Goal: Transaction & Acquisition: Purchase product/service

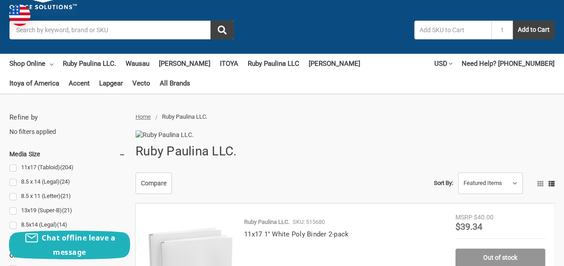
scroll to position [78, 0]
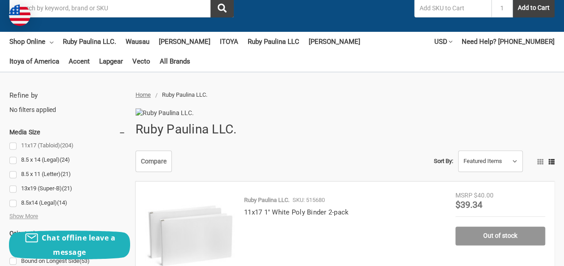
click at [41, 140] on link "11x17 (Tabloid) (204)" at bounding box center [67, 146] width 116 height 12
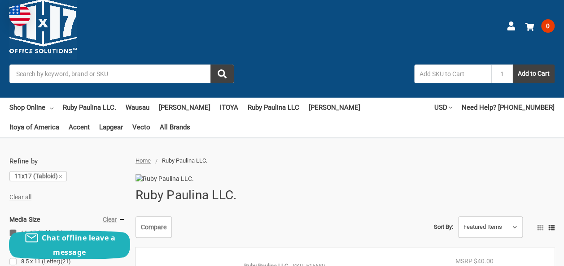
scroll to position [11, 0]
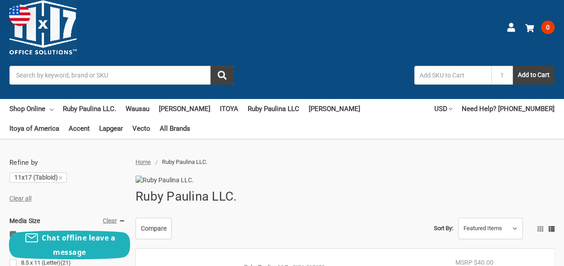
click at [149, 66] on input "Search" at bounding box center [121, 75] width 224 height 19
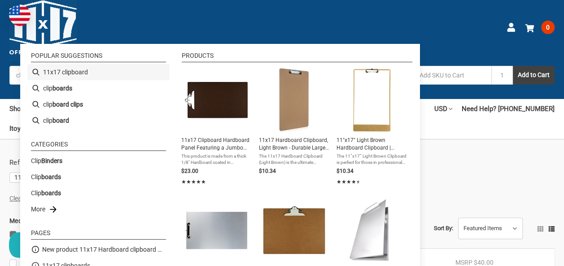
click at [82, 70] on li "11x17 clipboard" at bounding box center [98, 72] width 142 height 16
type input "11x17 clipboard"
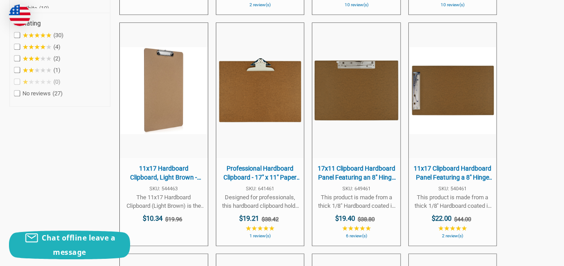
scroll to position [482, 0]
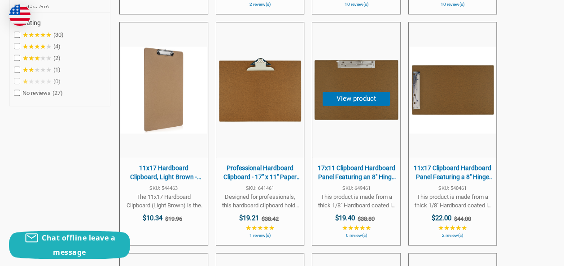
click at [382, 164] on span "17x11 Clipboard Hardboard Panel Featuring an 8" Hinge [PERSON_NAME]" at bounding box center [356, 172] width 78 height 17
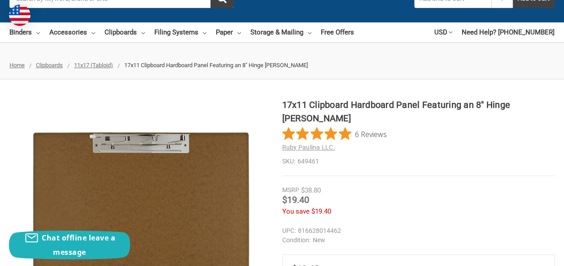
scroll to position [90, 0]
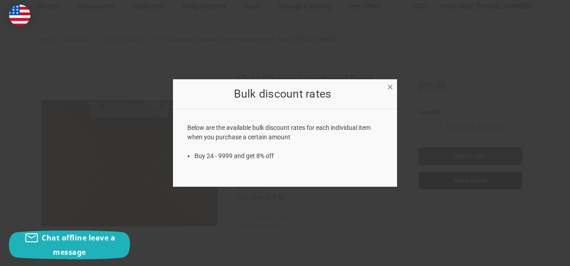
click at [390, 86] on span "×" at bounding box center [390, 87] width 6 height 13
